Goal: Use online tool/utility: Utilize a website feature to perform a specific function

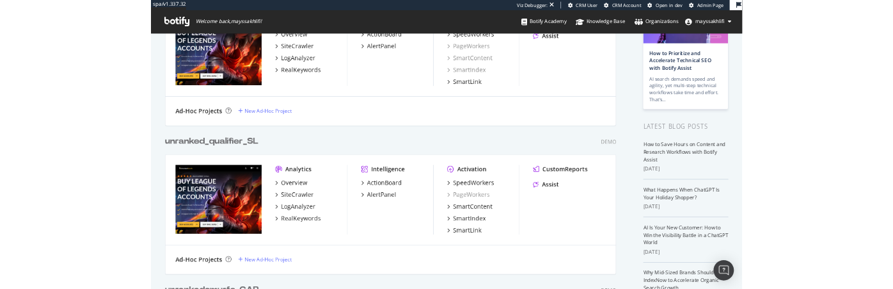
scroll to position [134, 0]
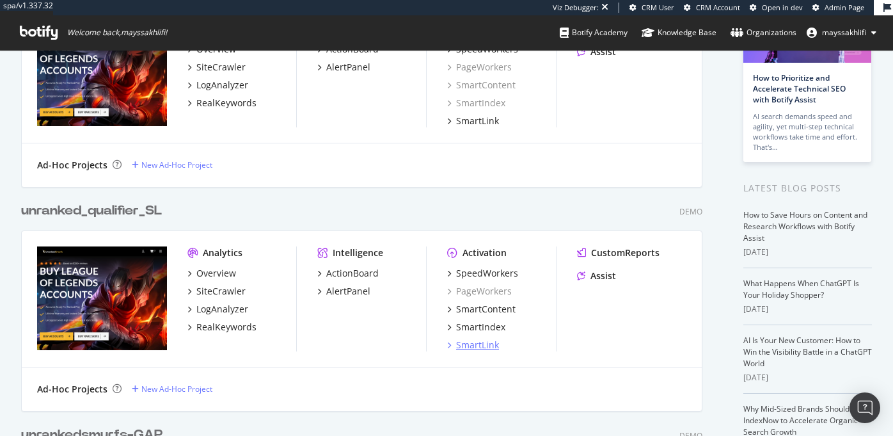
click at [475, 344] on div "SmartLink" at bounding box center [477, 344] width 43 height 13
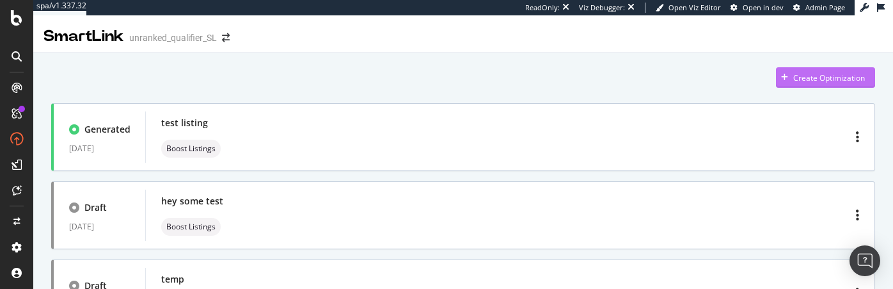
click at [821, 71] on div "Create Optimization" at bounding box center [820, 77] width 89 height 19
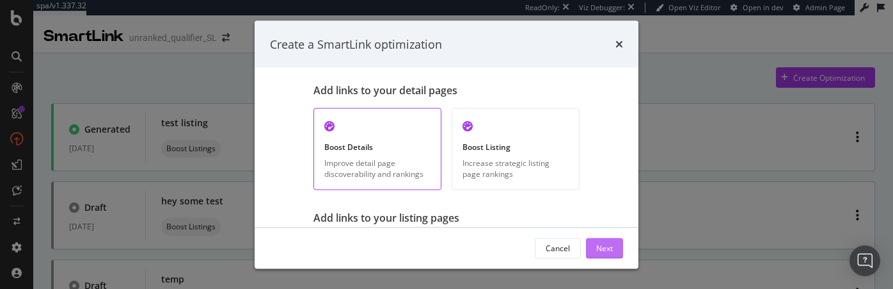
click at [607, 250] on div "Next" at bounding box center [604, 247] width 17 height 11
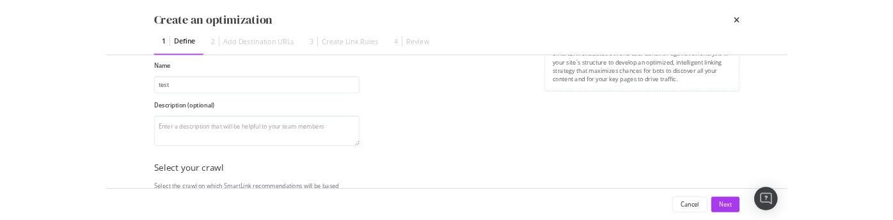
scroll to position [124, 0]
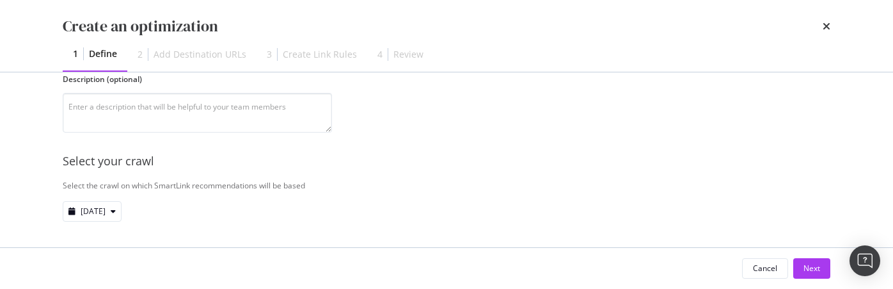
type input "test"
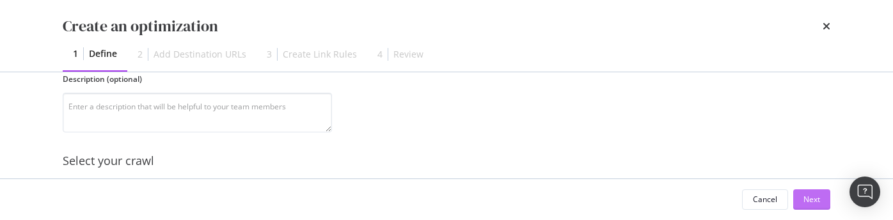
click at [818, 199] on div "Next" at bounding box center [812, 199] width 17 height 11
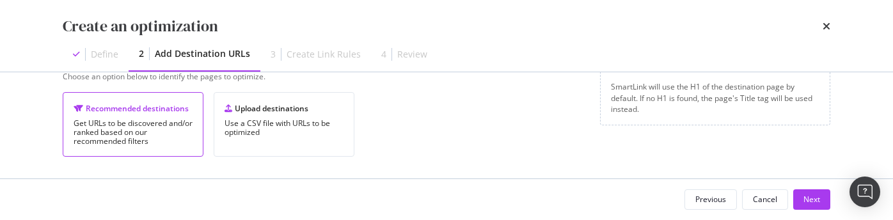
scroll to position [0, 0]
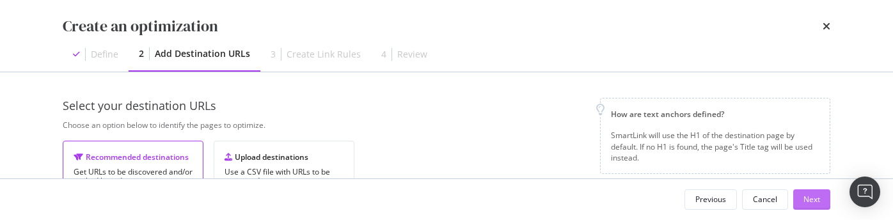
click at [810, 202] on div "Next" at bounding box center [812, 199] width 17 height 11
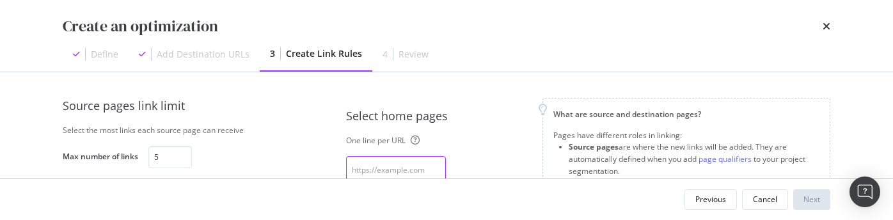
click at [372, 168] on textarea "modal" at bounding box center [396, 176] width 100 height 40
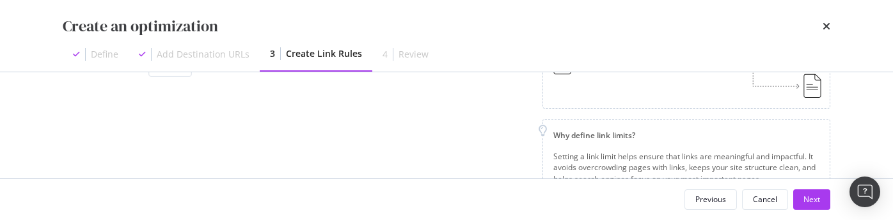
scroll to position [224, 0]
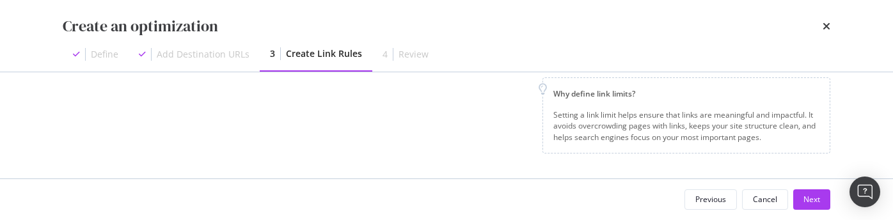
type textarea "[URL][DOMAIN_NAME]"
click at [812, 201] on div "Next" at bounding box center [812, 199] width 17 height 11
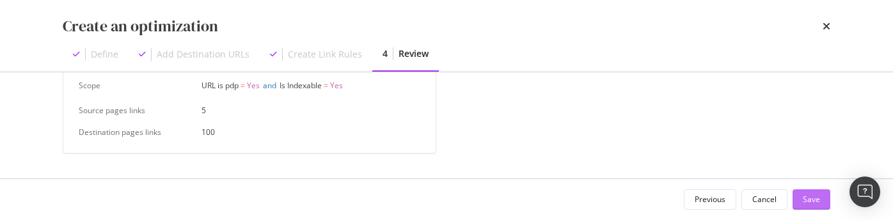
click at [813, 199] on div "Save" at bounding box center [811, 199] width 17 height 11
